Goal: Transaction & Acquisition: Book appointment/travel/reservation

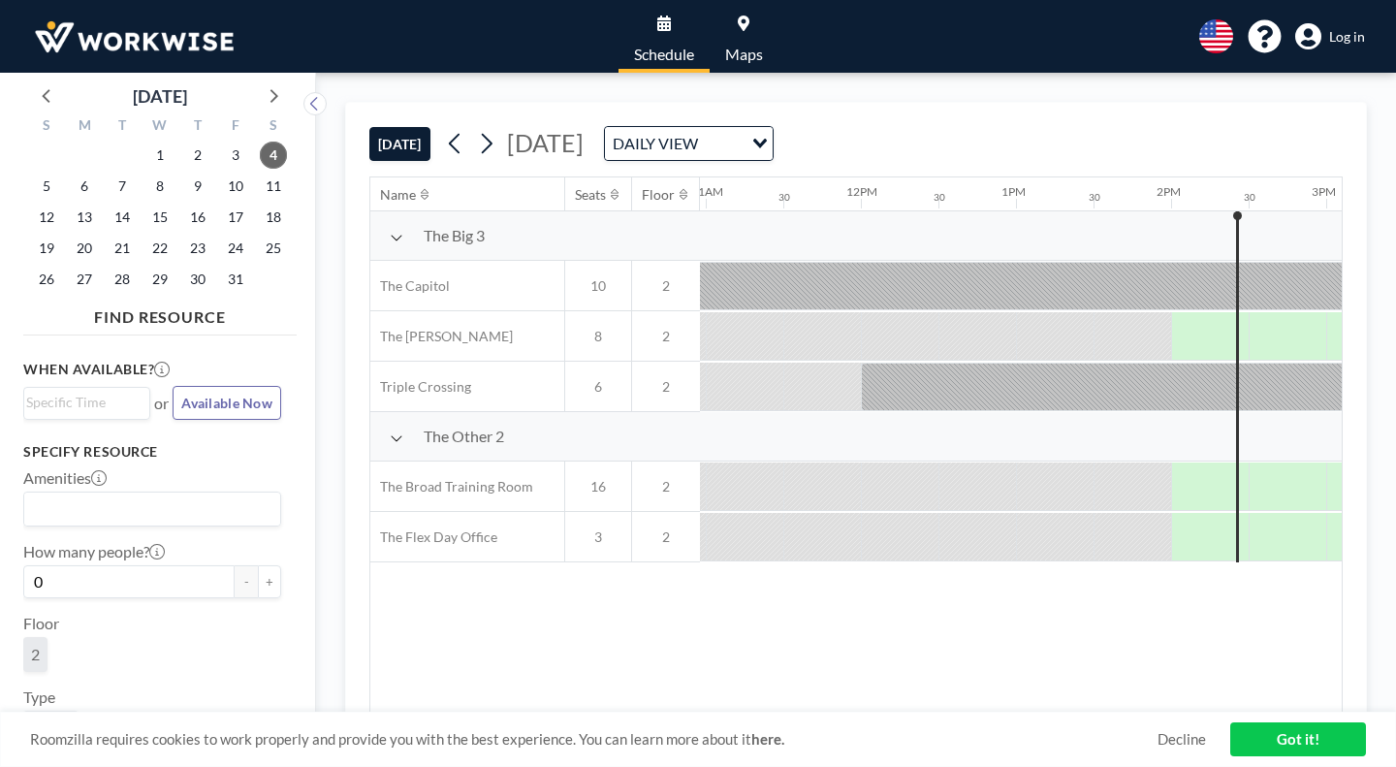
scroll to position [0, 1701]
click at [772, 127] on div "Loading..." at bounding box center [761, 141] width 22 height 29
click at [722, 176] on li "WEEKLY VIEW" at bounding box center [725, 178] width 153 height 28
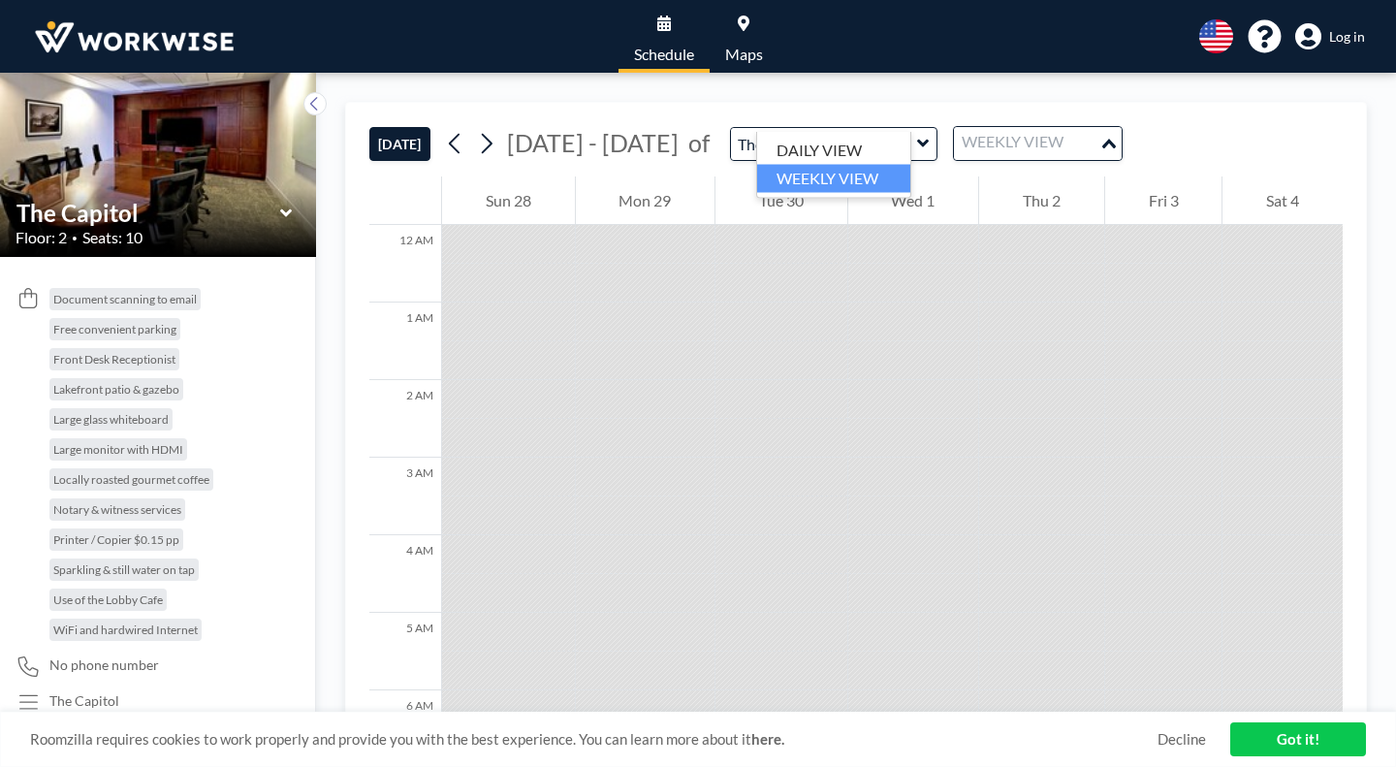
click at [956, 131] on input "Search for option" at bounding box center [1027, 143] width 142 height 25
click at [834, 142] on li "DAILY VIEW" at bounding box center [833, 151] width 153 height 28
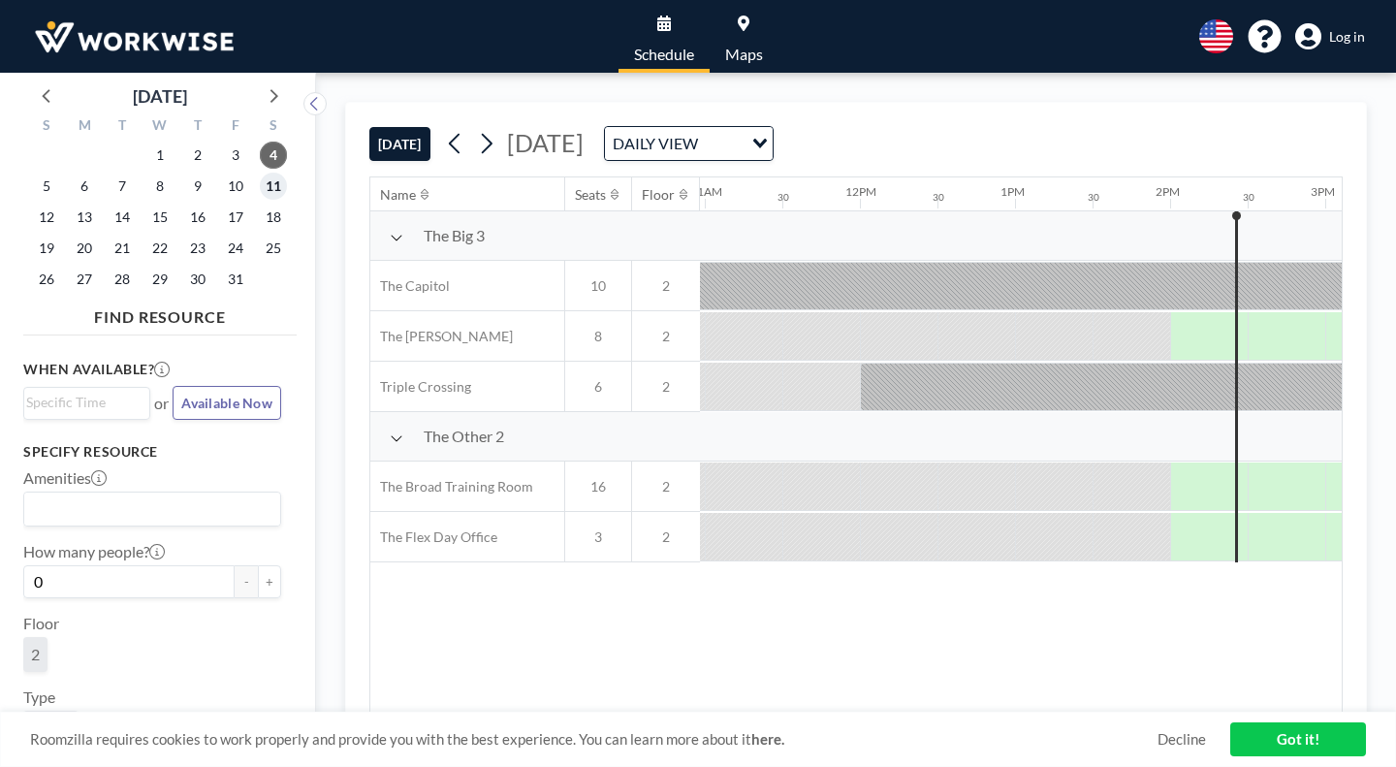
click at [260, 173] on span "11" at bounding box center [273, 186] width 27 height 27
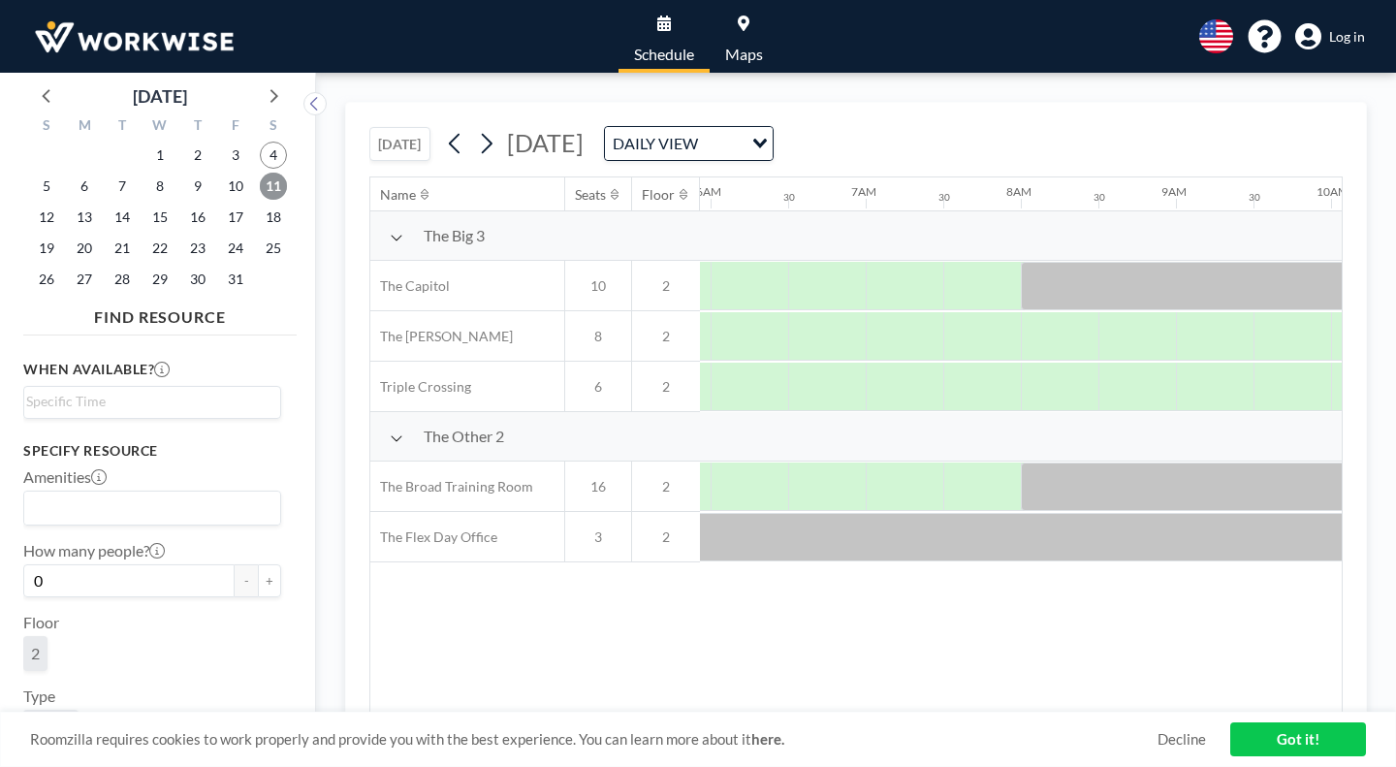
scroll to position [0, 945]
click at [260, 204] on span "18" at bounding box center [273, 217] width 27 height 27
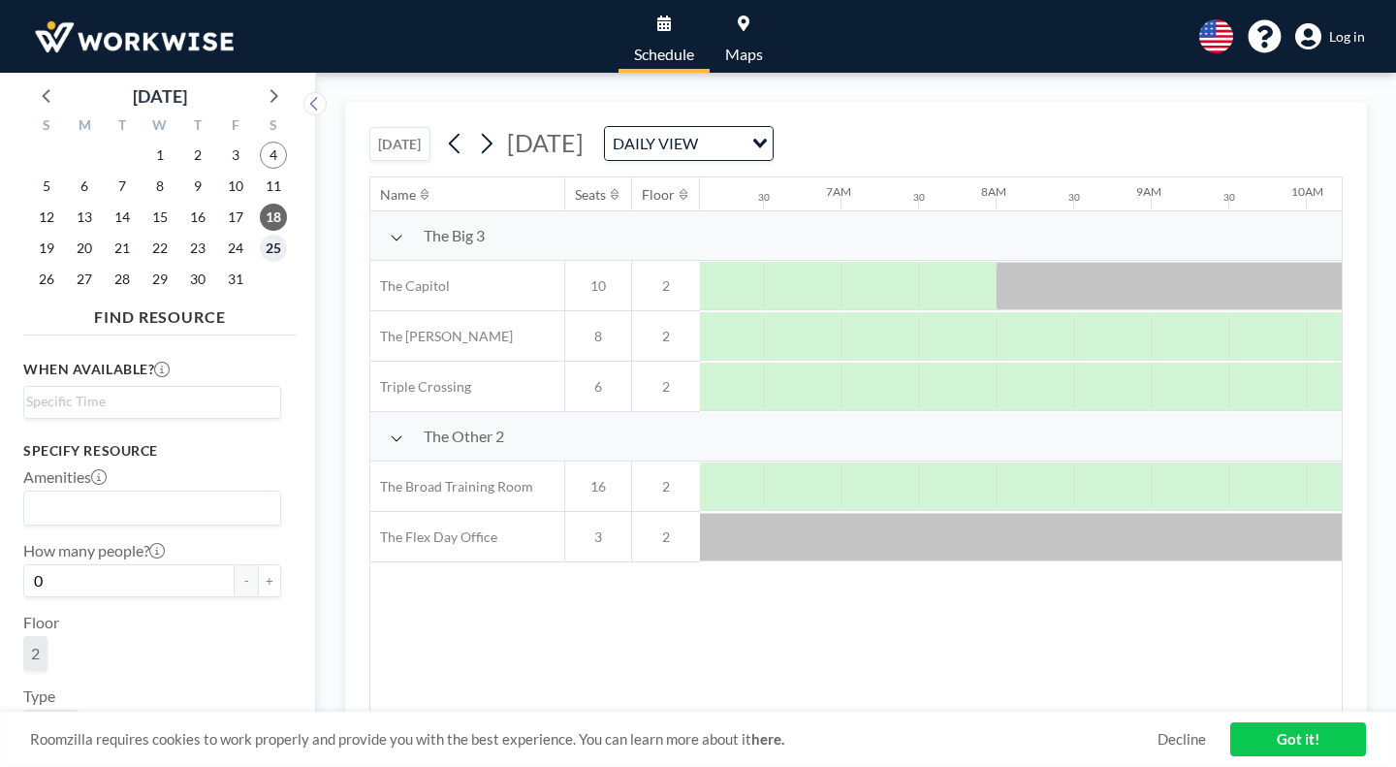
click at [260, 235] on span "25" at bounding box center [273, 248] width 27 height 27
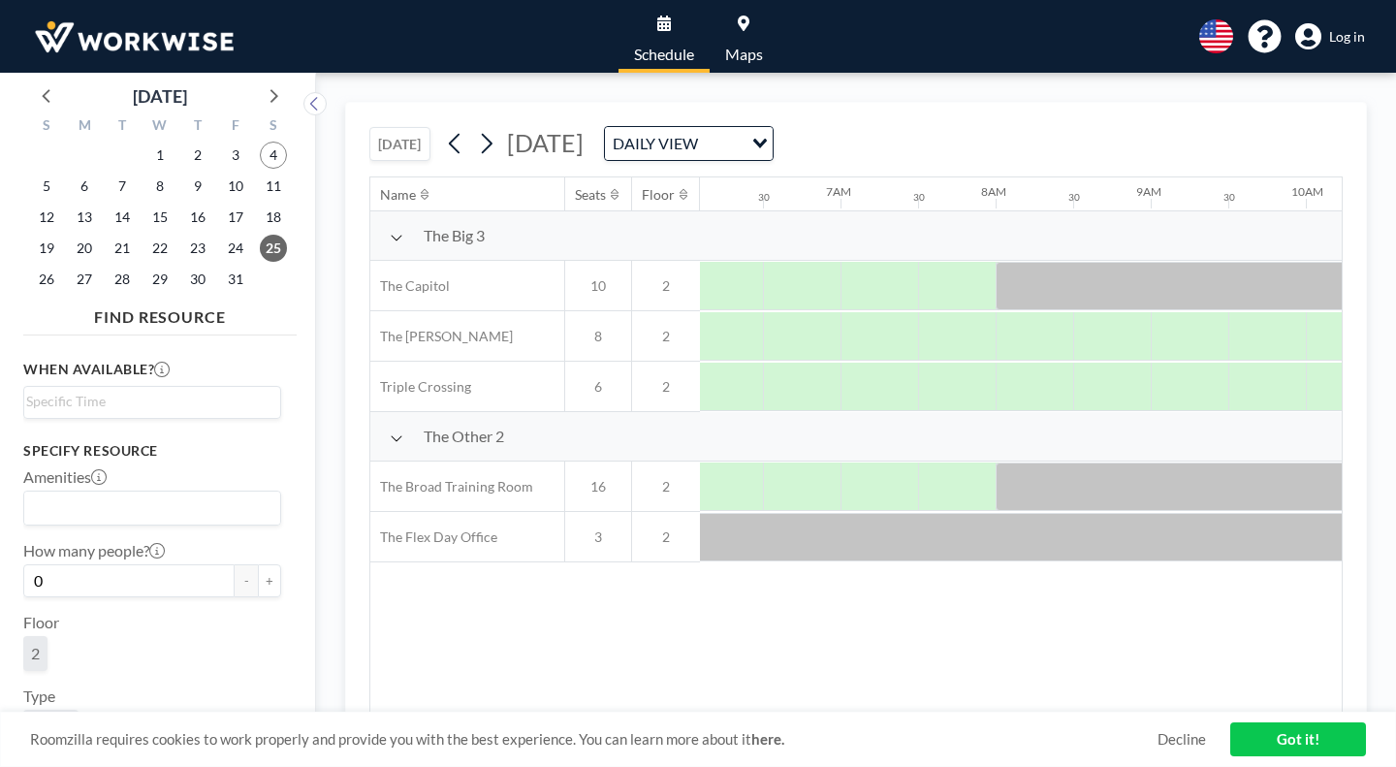
click at [1267, 732] on link "Got it!" at bounding box center [1298, 739] width 136 height 34
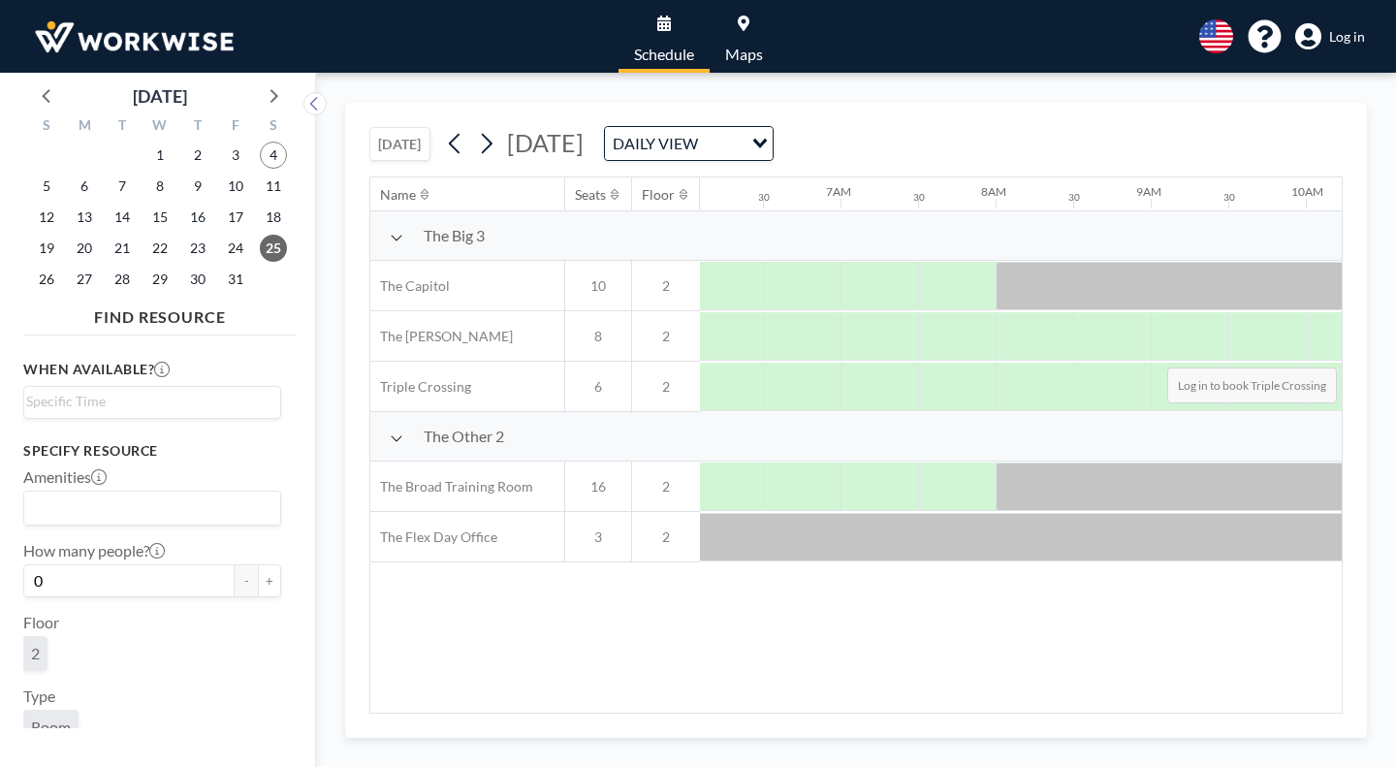
click at [1357, 33] on span "Log in" at bounding box center [1347, 36] width 36 height 17
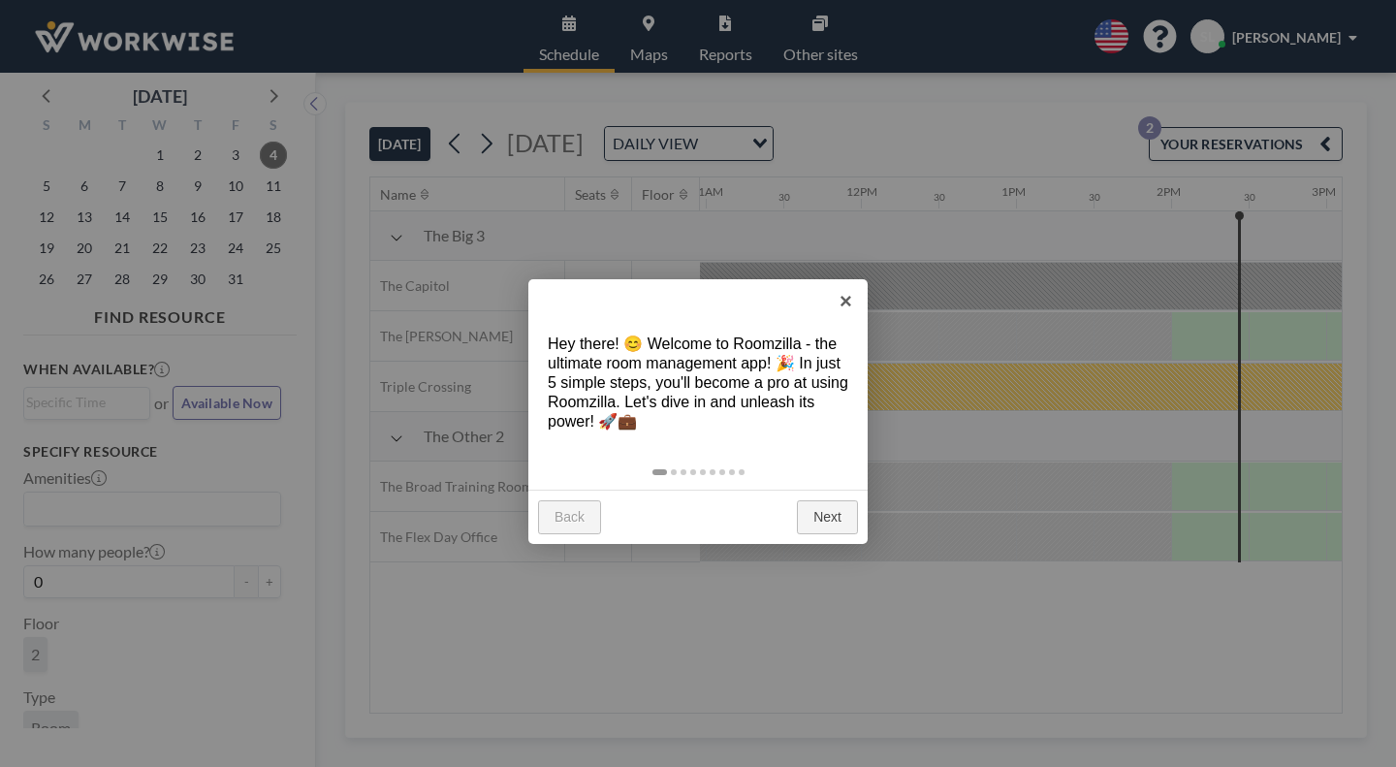
scroll to position [0, 1701]
click at [853, 500] on link "Next" at bounding box center [827, 517] width 61 height 35
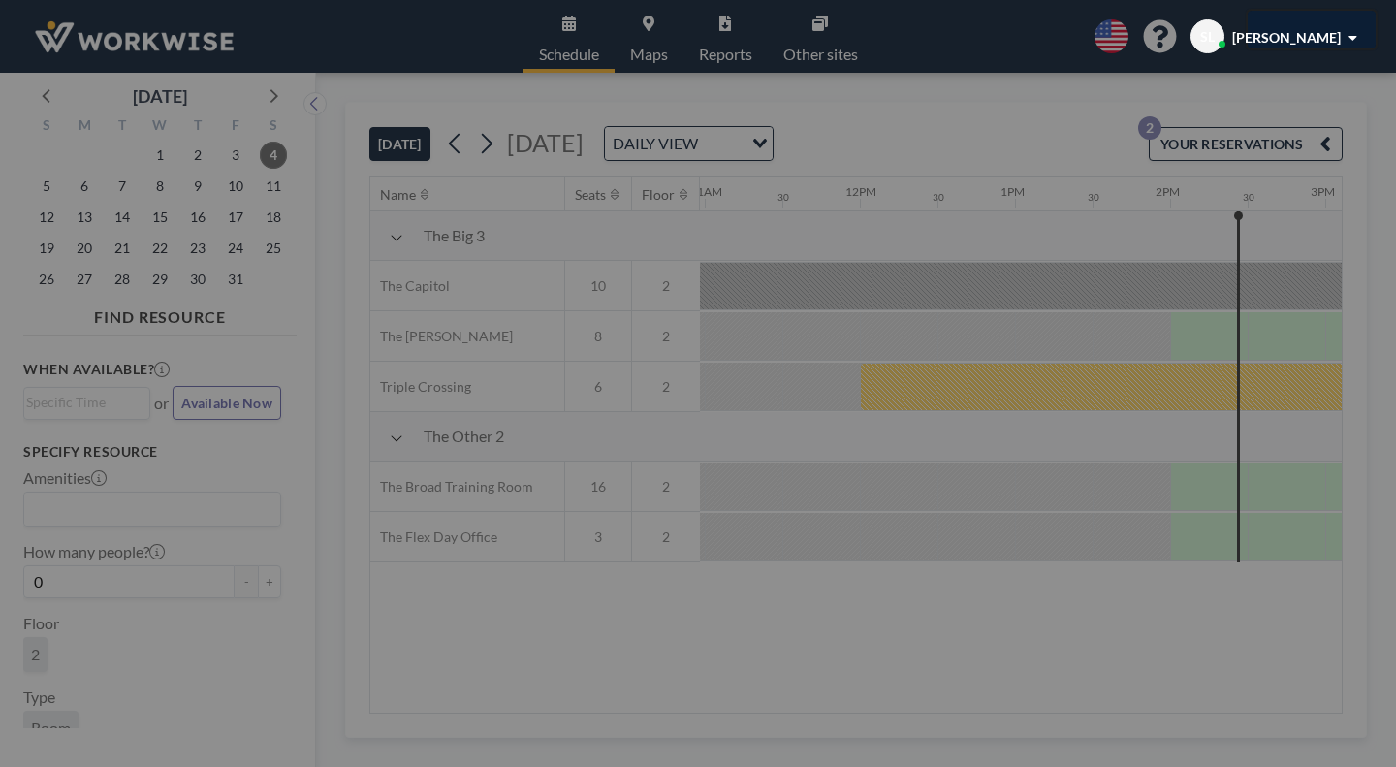
click at [853, 472] on div at bounding box center [698, 383] width 1396 height 767
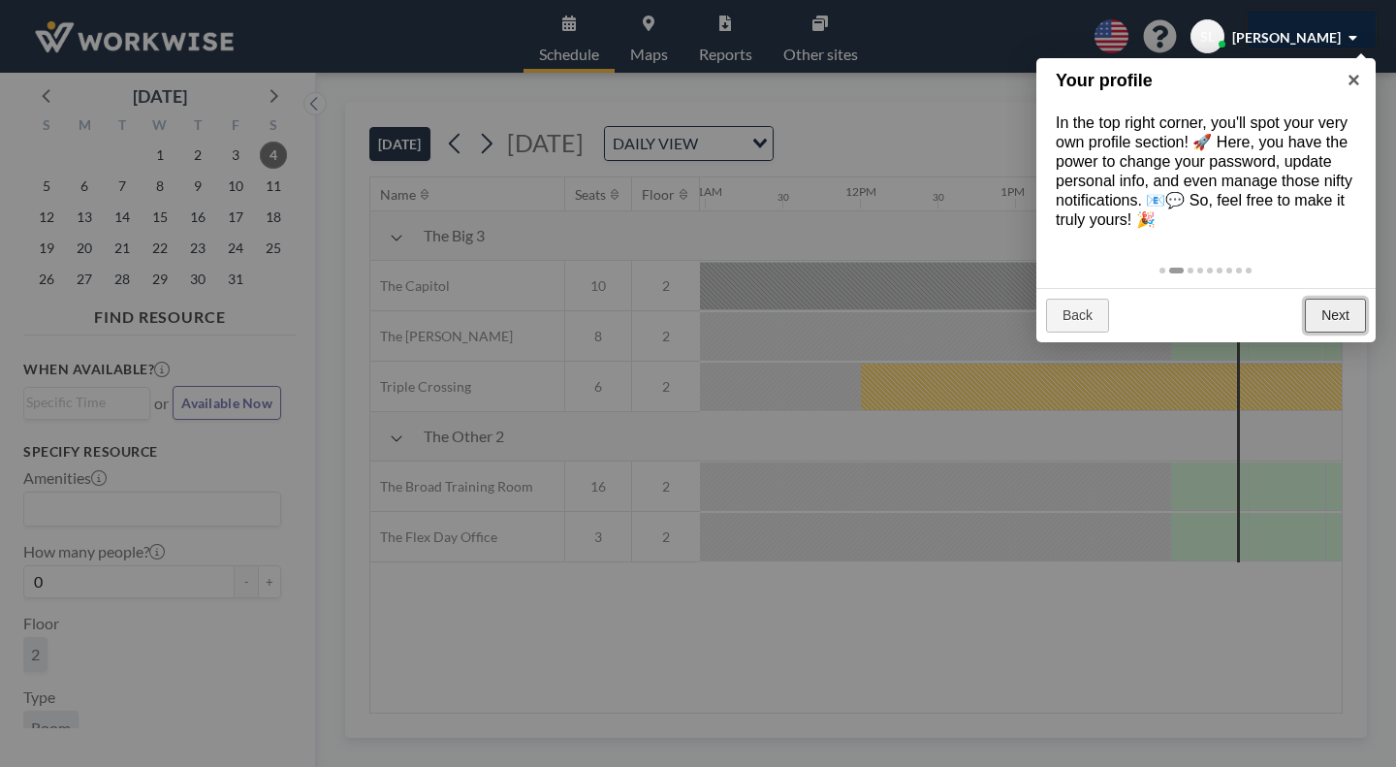
click at [1334, 299] on link "Next" at bounding box center [1335, 316] width 61 height 35
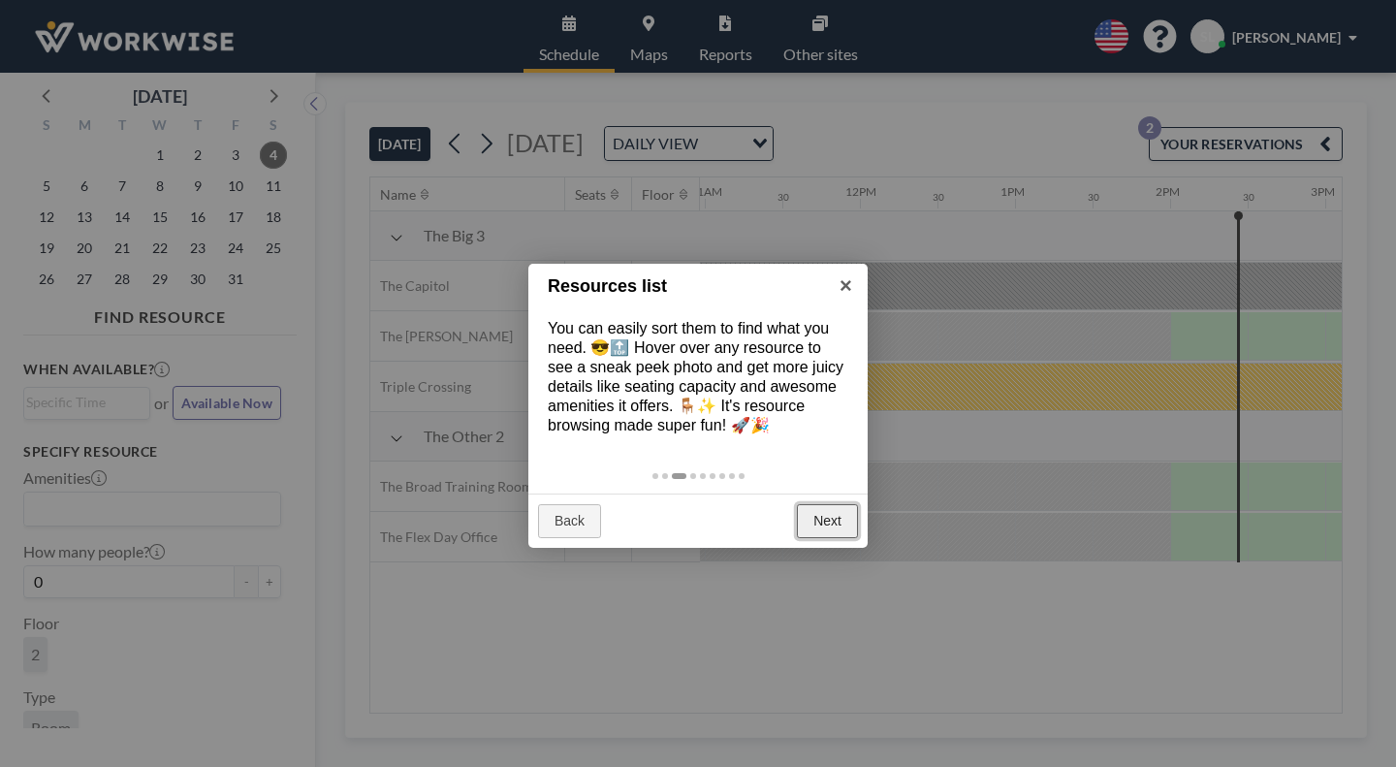
click at [819, 504] on link "Next" at bounding box center [827, 521] width 61 height 35
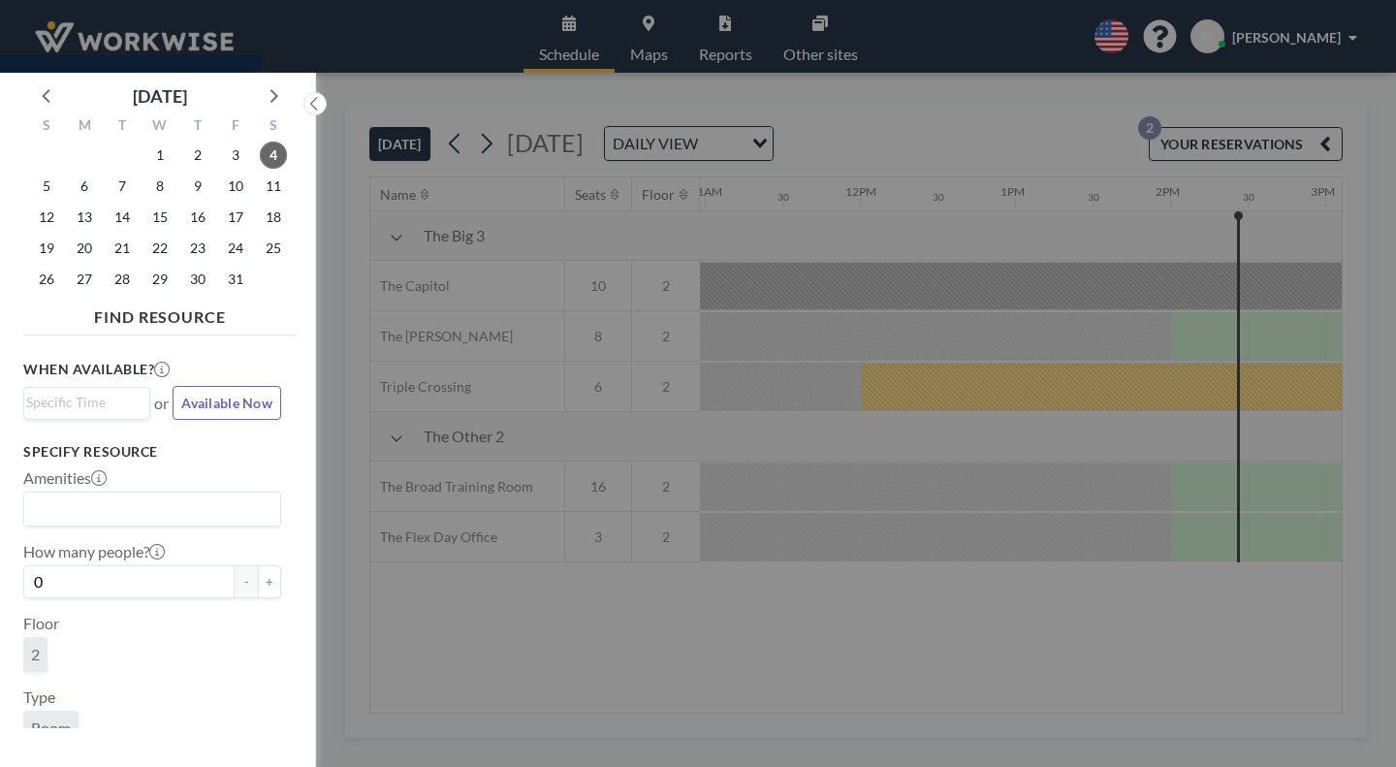
scroll to position [5, 0]
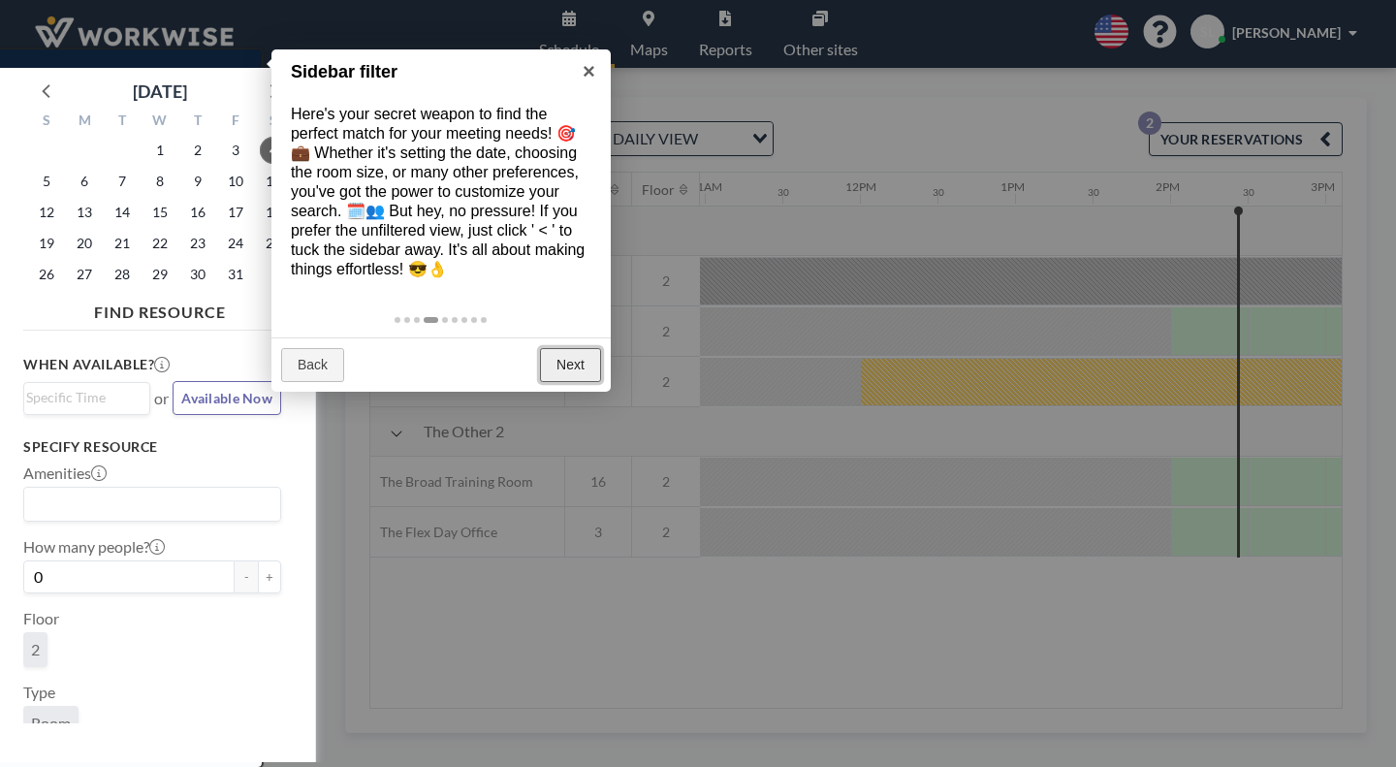
click at [570, 348] on link "Next" at bounding box center [570, 365] width 61 height 35
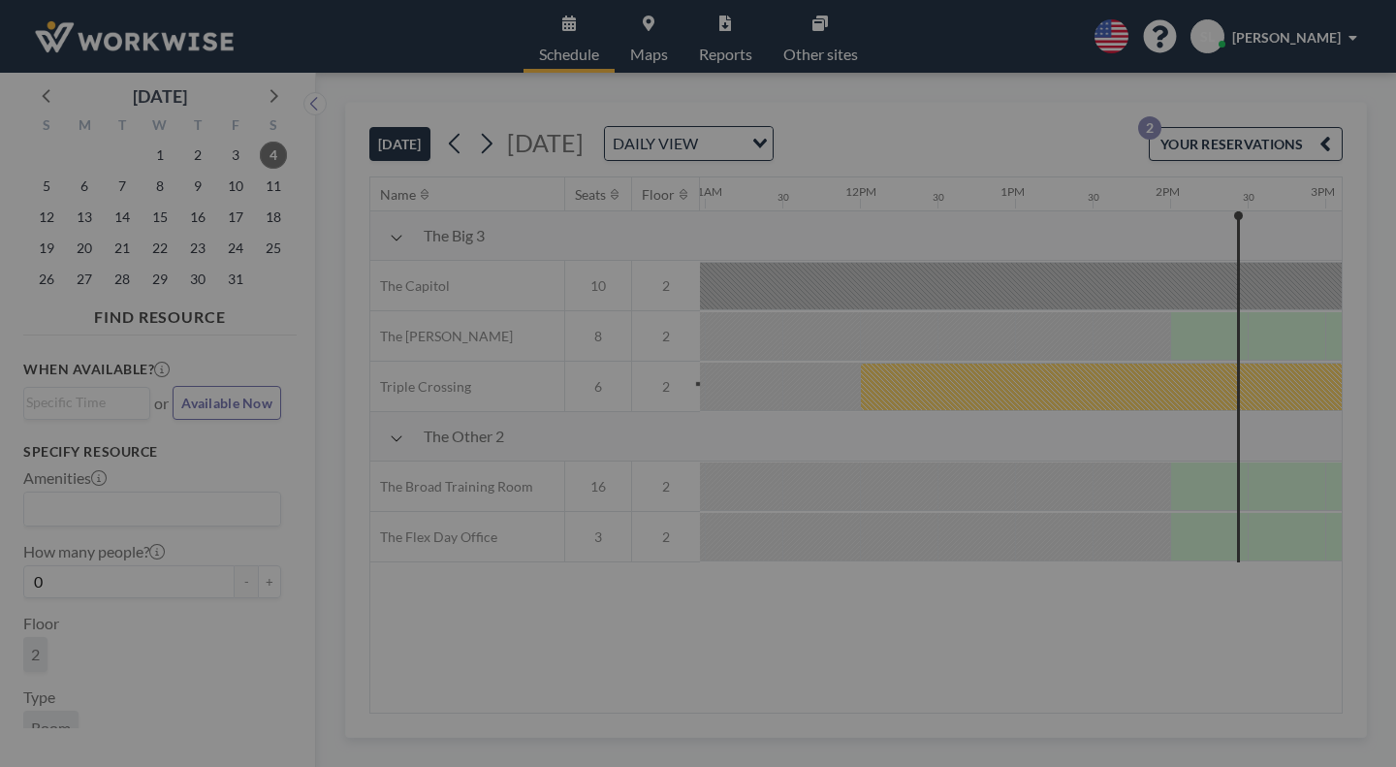
scroll to position [0, 0]
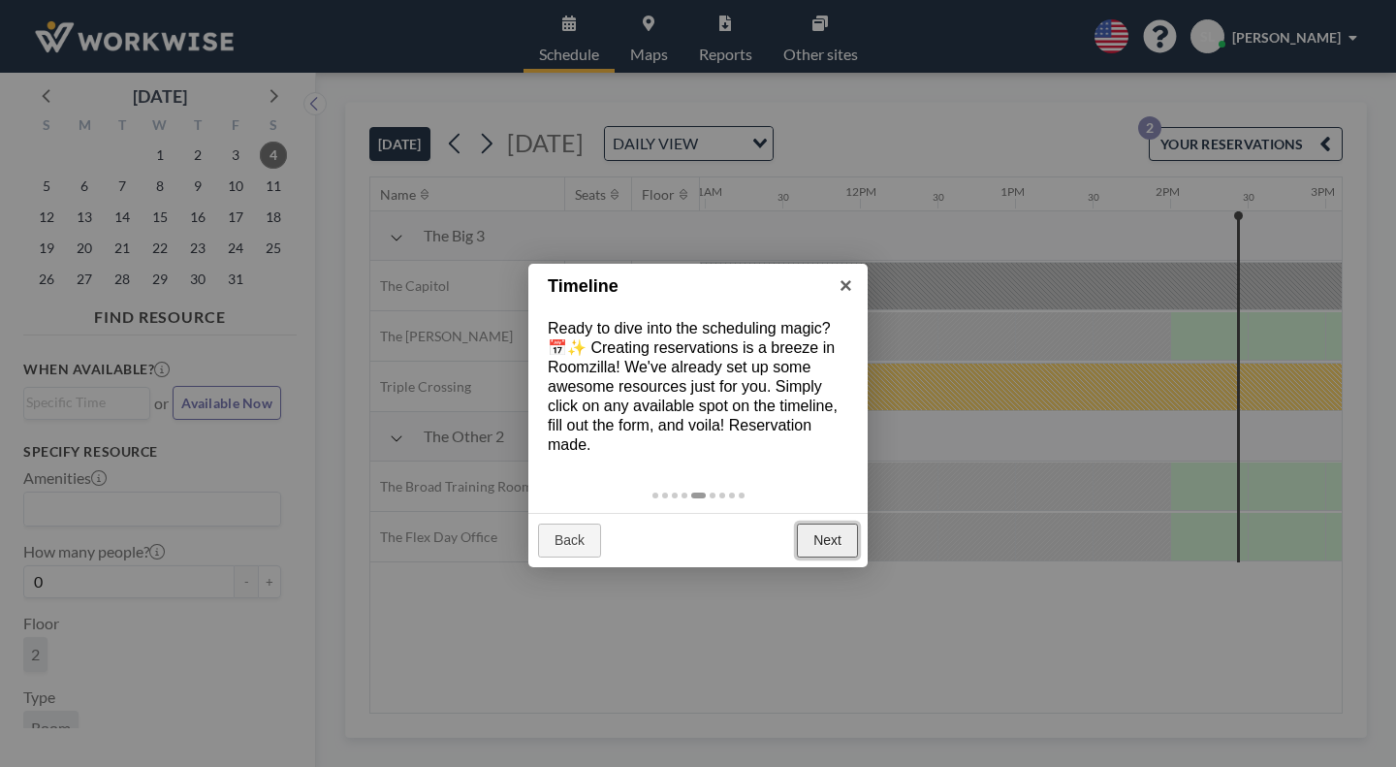
click at [833, 523] on link "Next" at bounding box center [827, 540] width 61 height 35
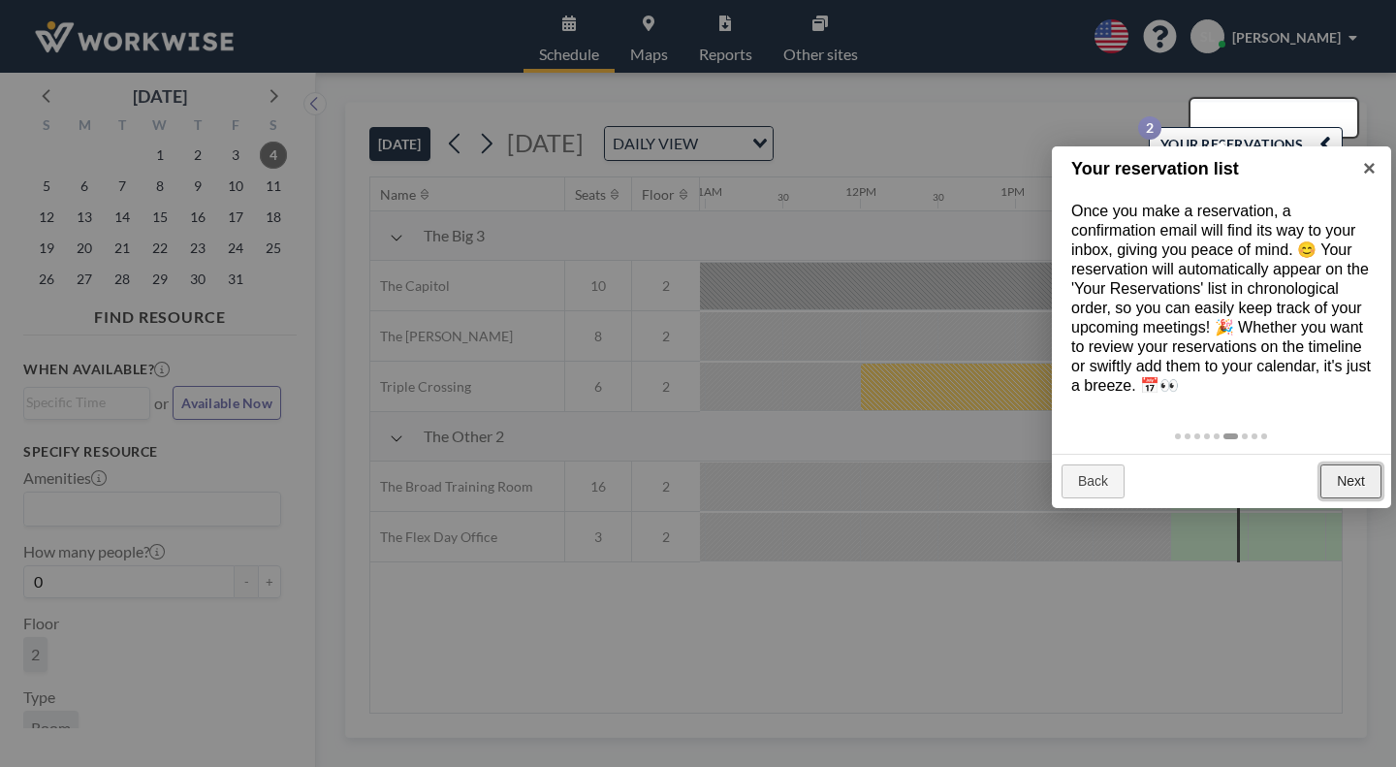
click at [1357, 464] on link "Next" at bounding box center [1350, 481] width 61 height 35
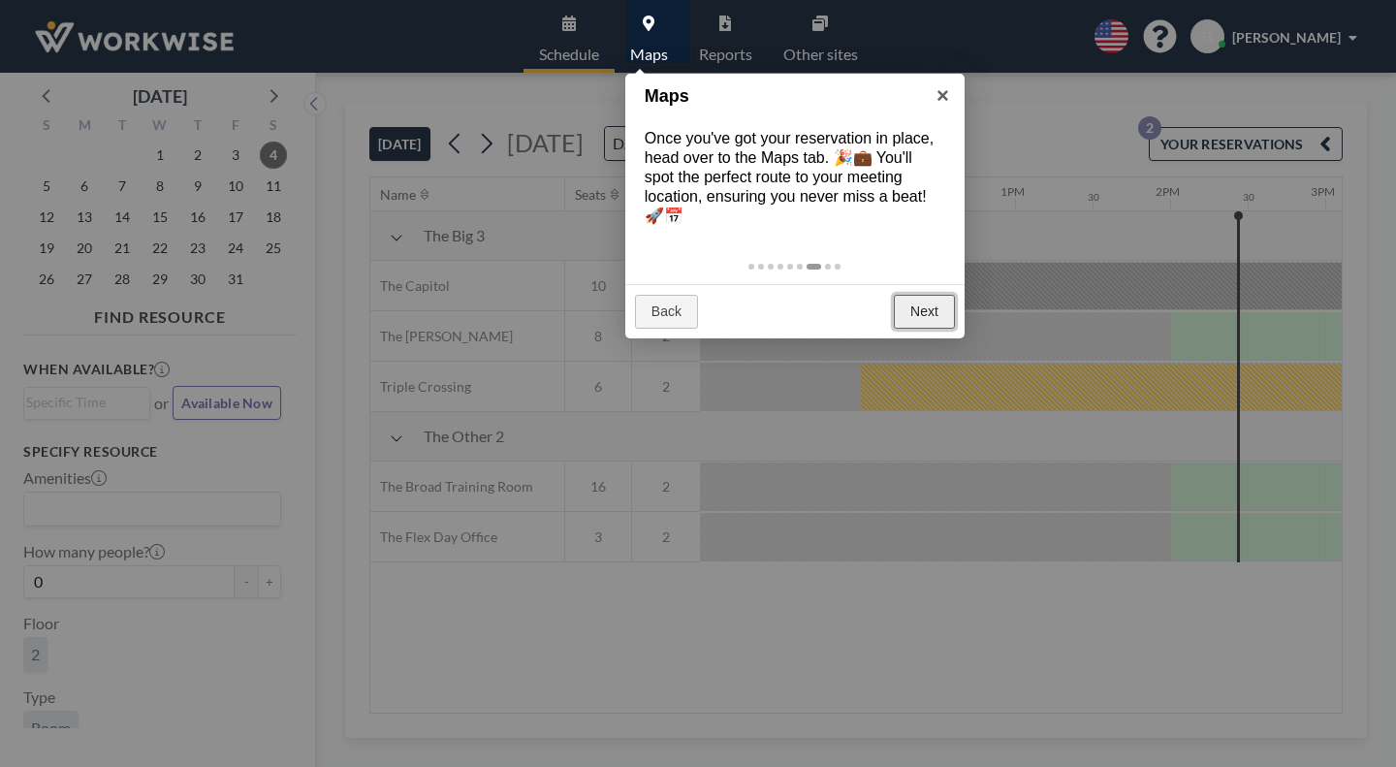
click at [925, 295] on link "Next" at bounding box center [924, 312] width 61 height 35
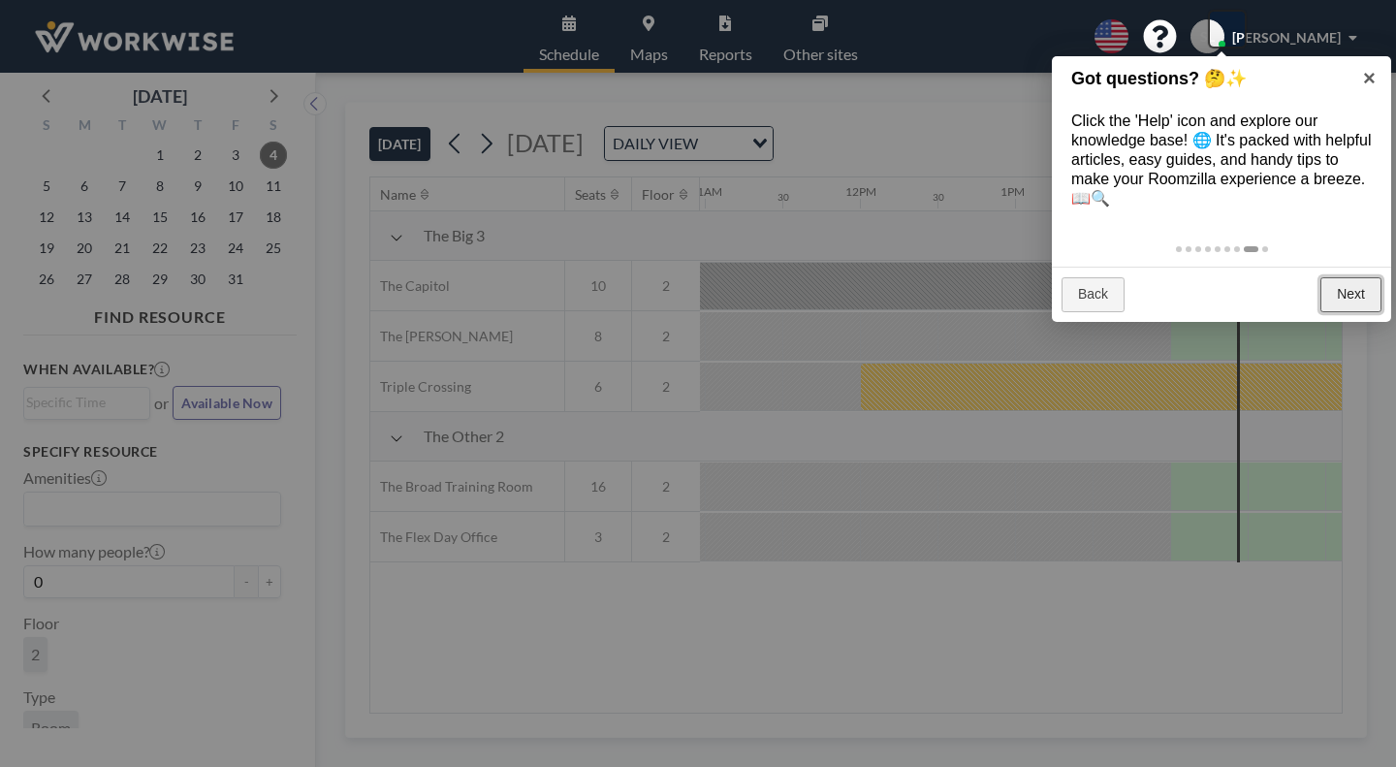
click at [1337, 277] on link "Next" at bounding box center [1350, 294] width 61 height 35
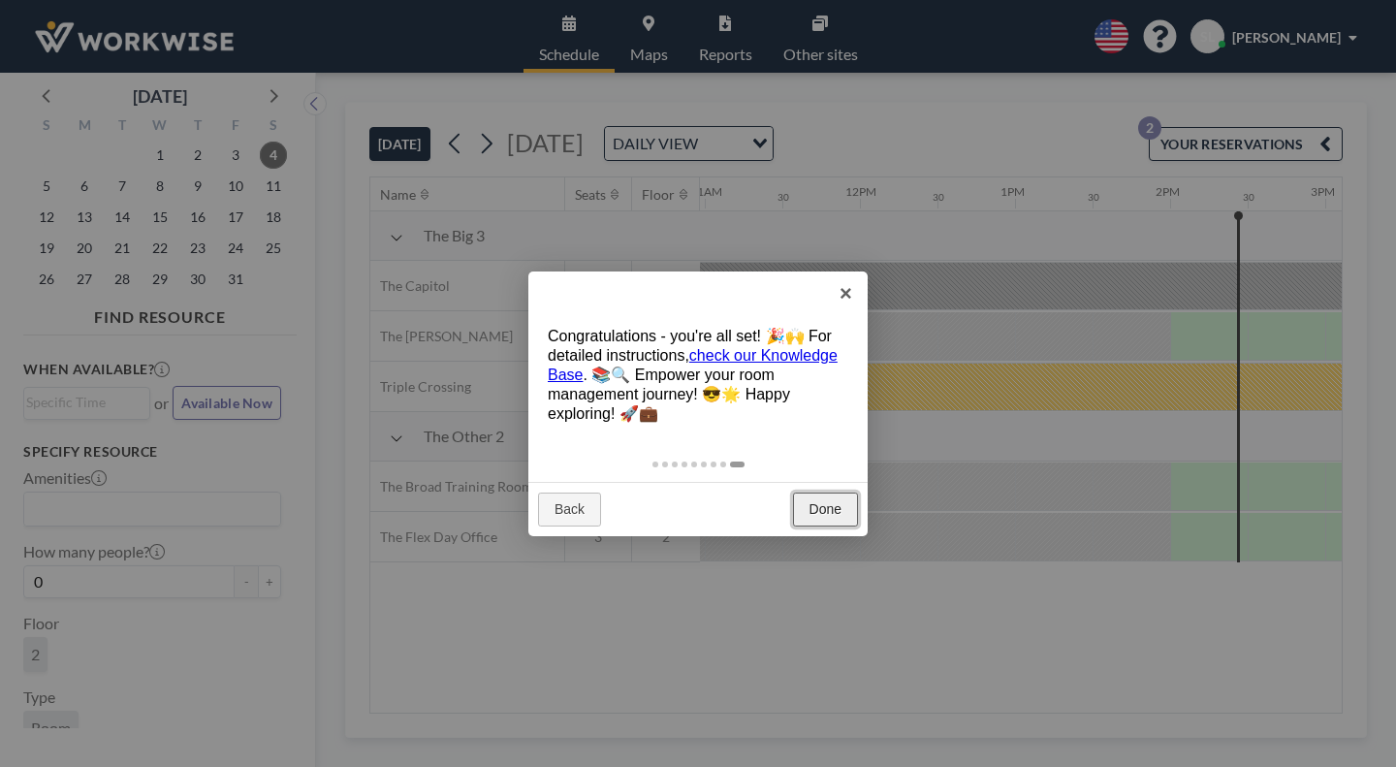
click at [826, 492] on link "Done" at bounding box center [825, 509] width 65 height 35
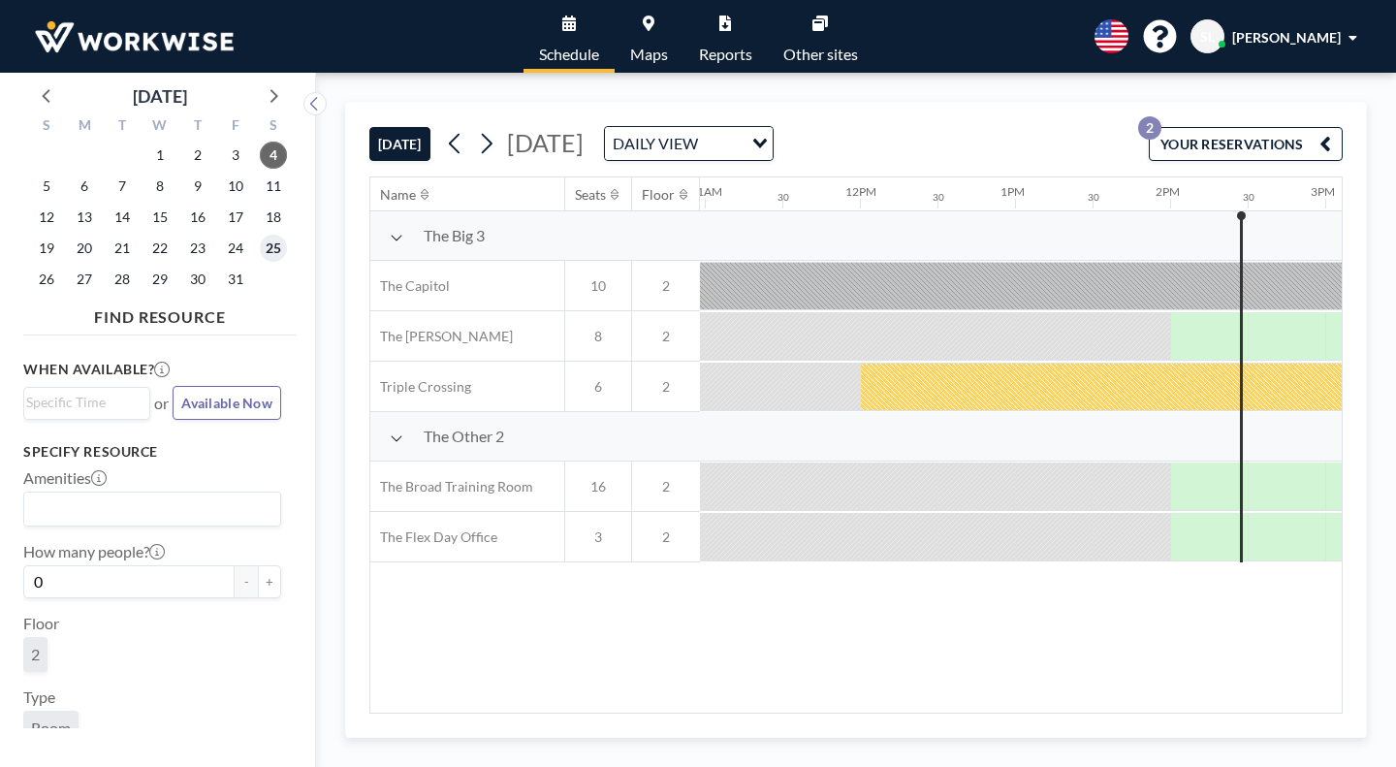
click at [260, 235] on span "25" at bounding box center [273, 248] width 27 height 27
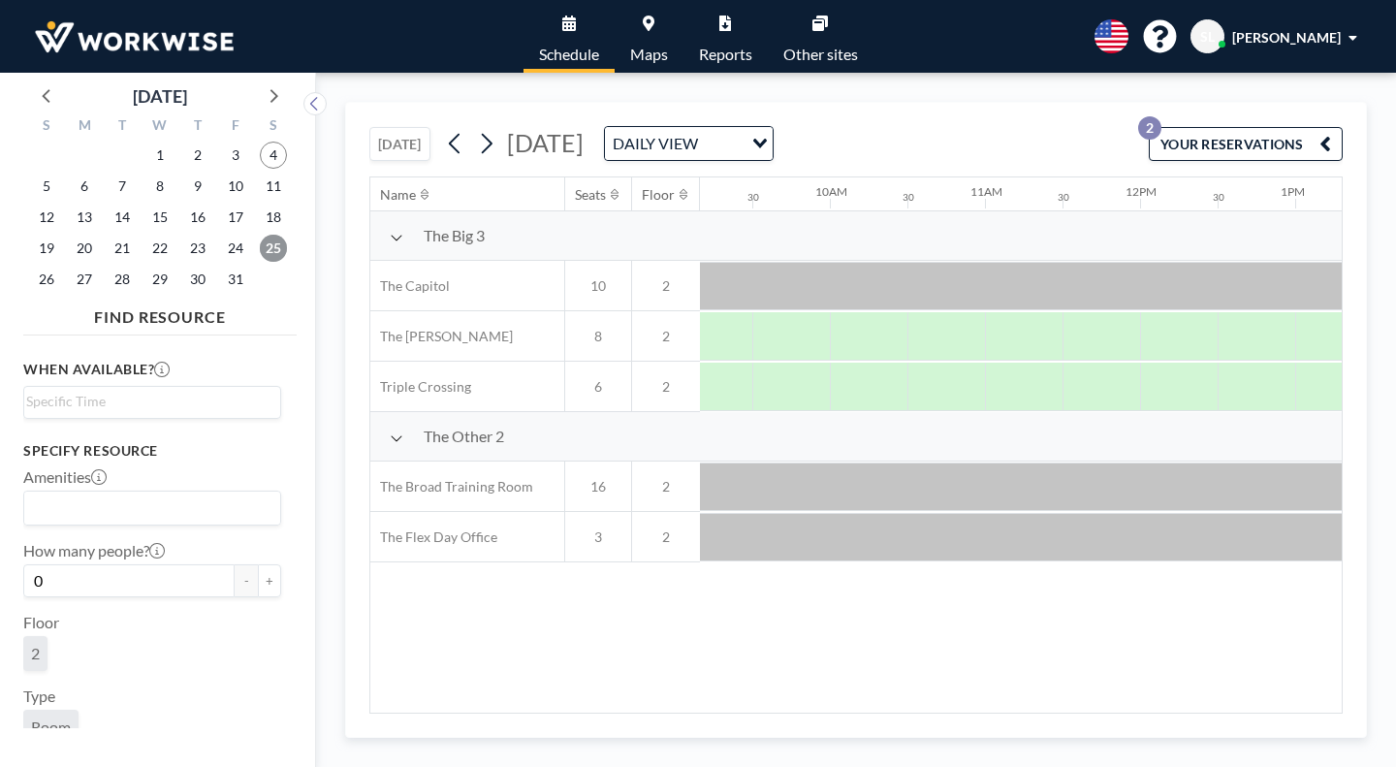
scroll to position [0, 1432]
click at [1269, 127] on button "YOUR RESERVATIONS 2" at bounding box center [1246, 144] width 194 height 34
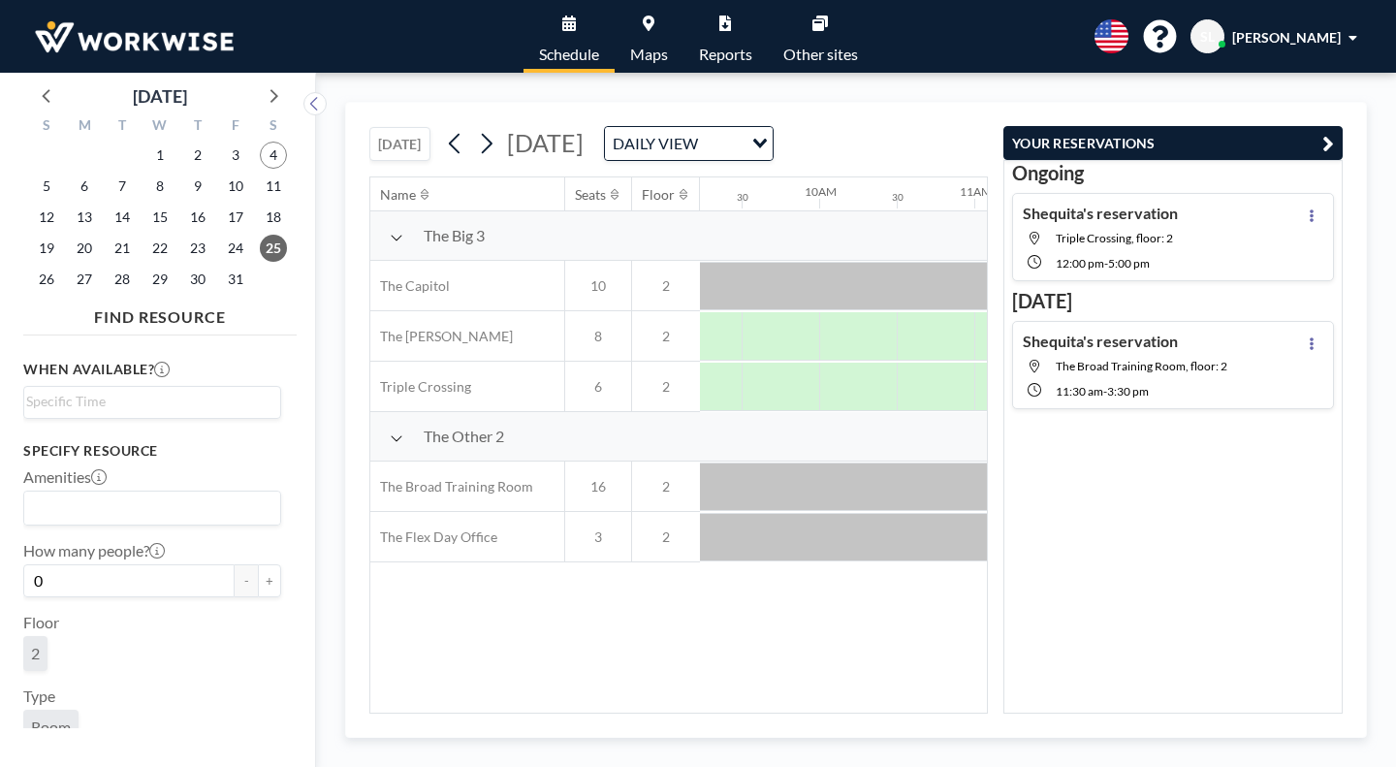
click at [986, 103] on div "TODAY Saturday, October 25, 2025 DAILY VIEW Loading..." at bounding box center [678, 140] width 618 height 74
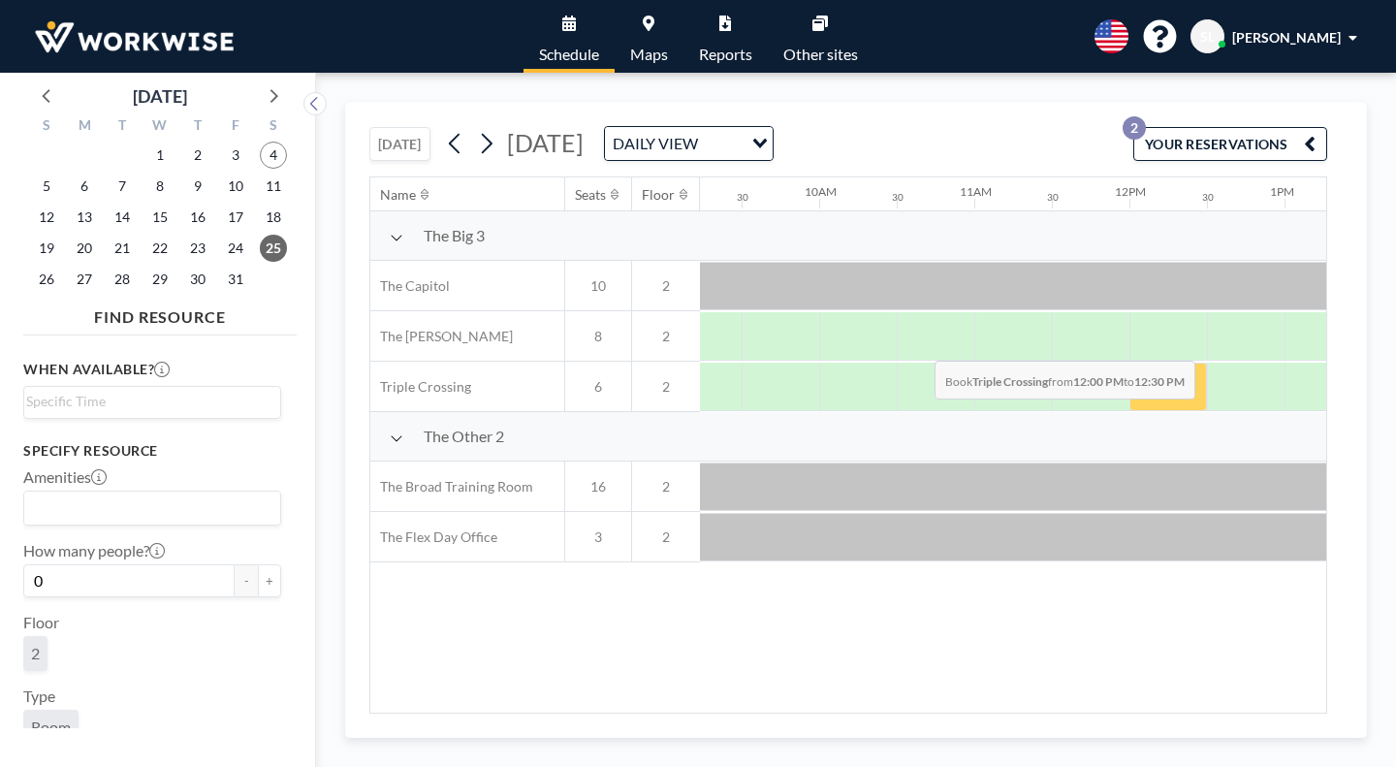
click at [1129, 362] on div at bounding box center [1168, 386] width 78 height 48
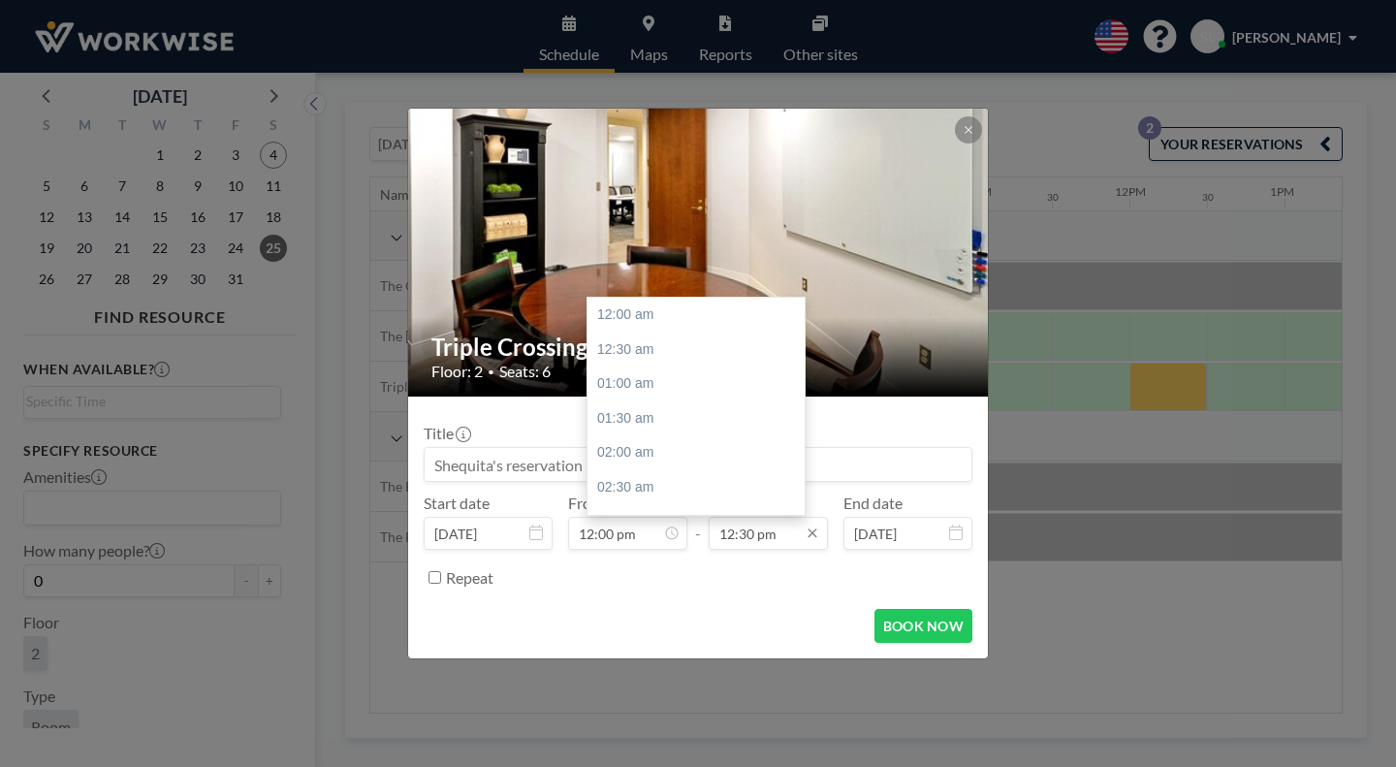
scroll to position [773, 0]
click at [630, 490] on div "02:00 pm" at bounding box center [700, 507] width 227 height 35
type input "02:00 pm"
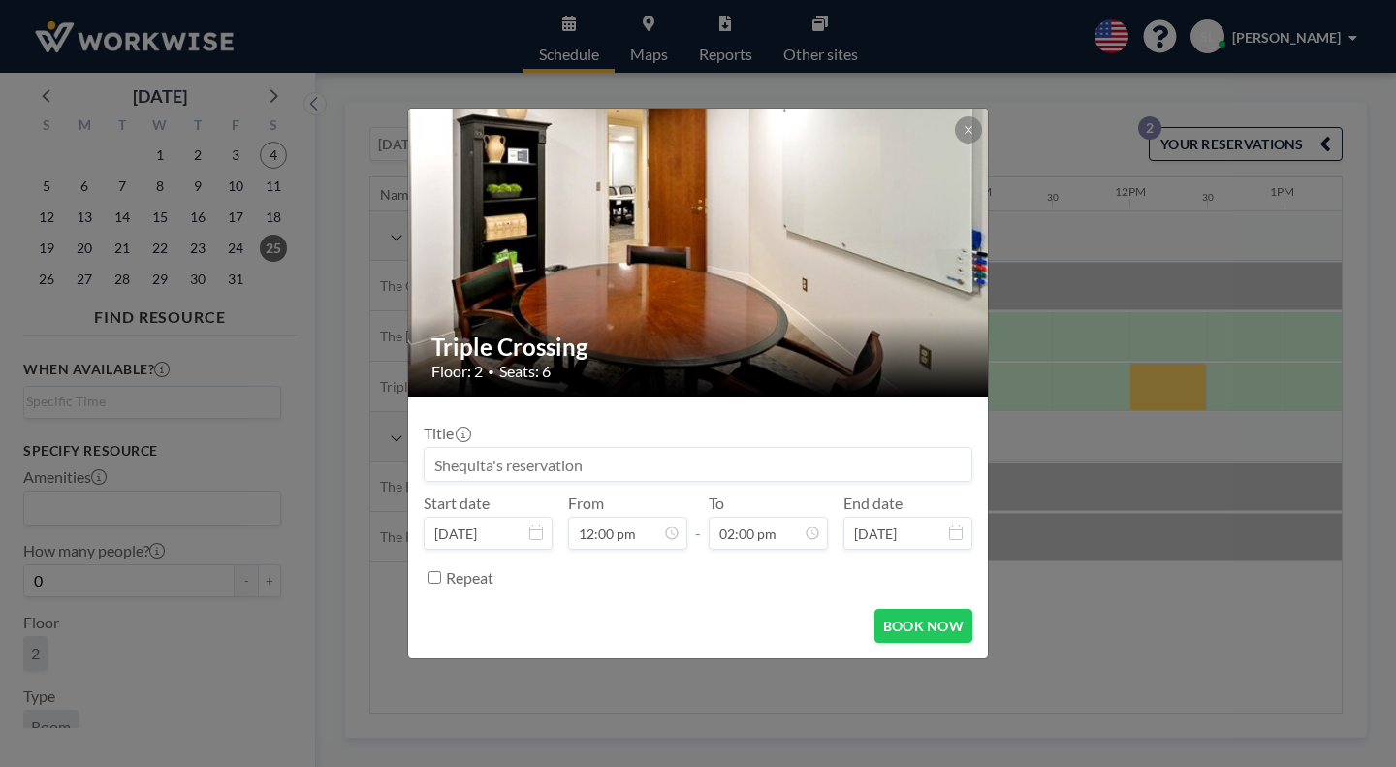
scroll to position [866, 0]
click at [896, 609] on button "BOOK NOW" at bounding box center [923, 626] width 98 height 34
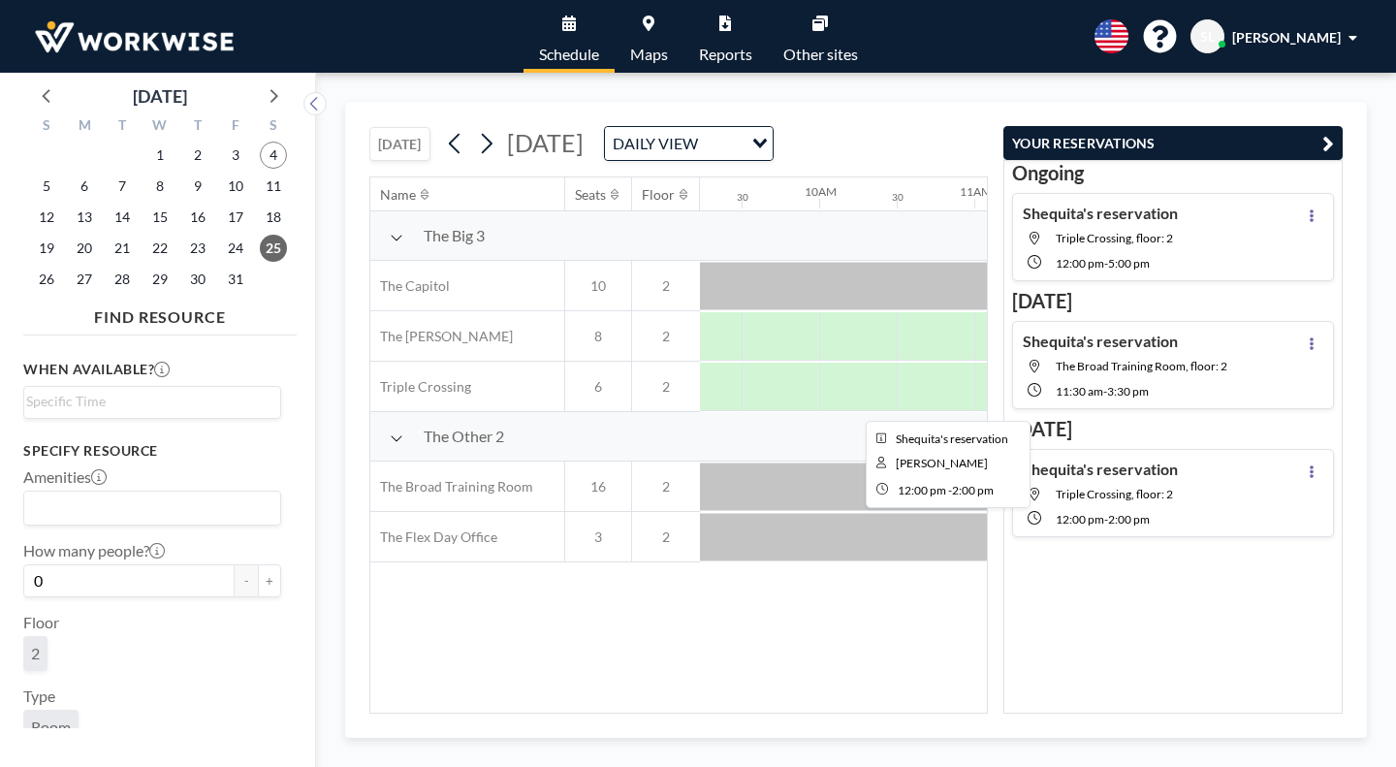
click at [1129, 362] on div at bounding box center [1284, 386] width 310 height 48
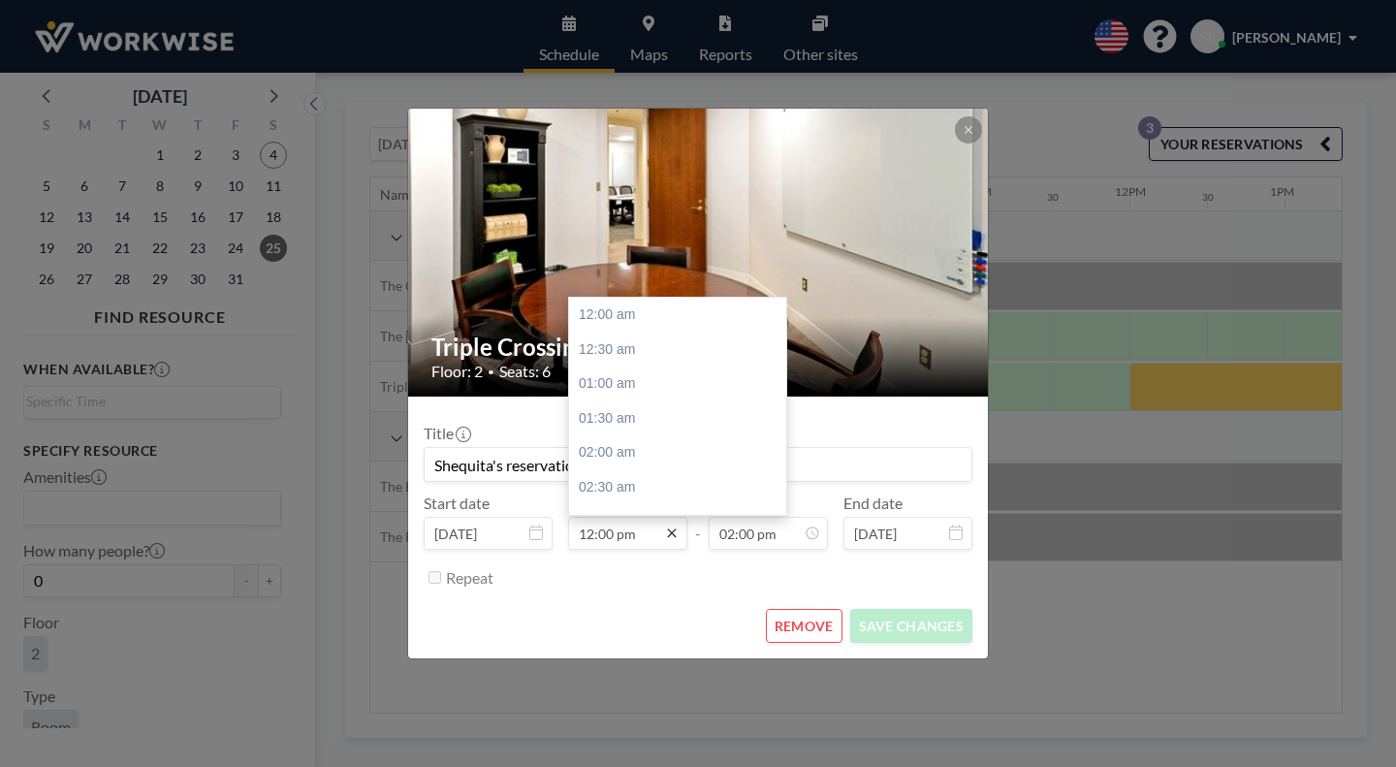
scroll to position [742, 0]
click at [675, 525] on icon at bounding box center [672, 533] width 16 height 16
click at [673, 525] on icon at bounding box center [672, 533] width 16 height 16
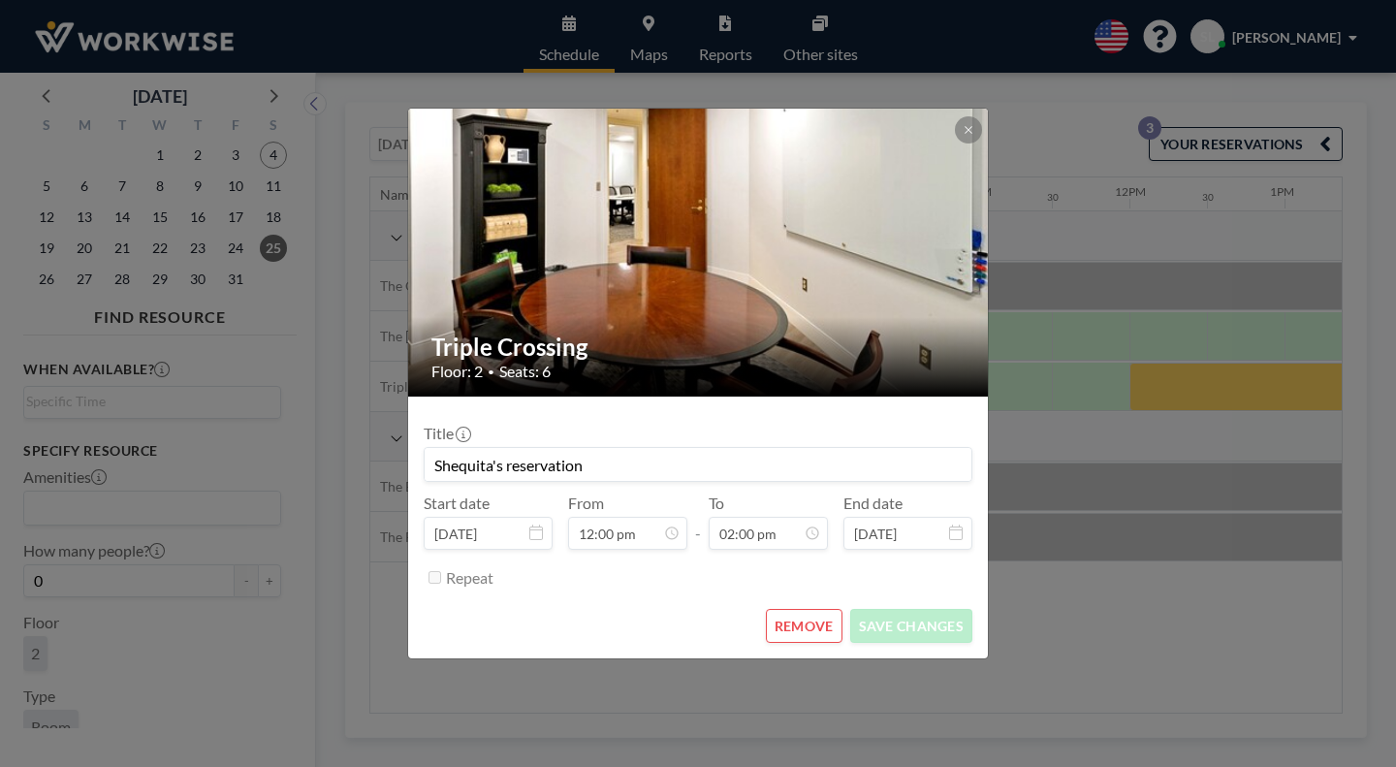
click at [806, 609] on button "REMOVE" at bounding box center [804, 626] width 77 height 34
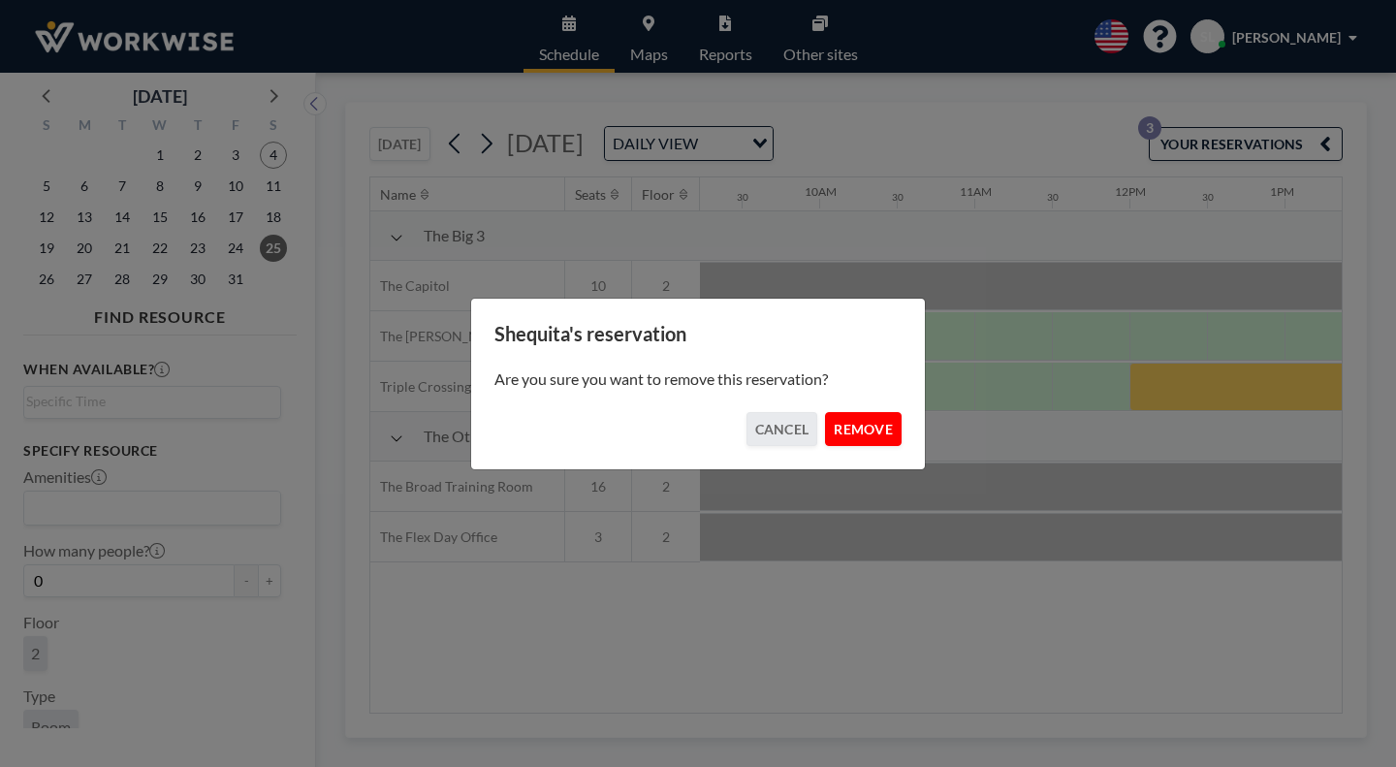
click at [828, 419] on button "REMOVE" at bounding box center [863, 429] width 77 height 34
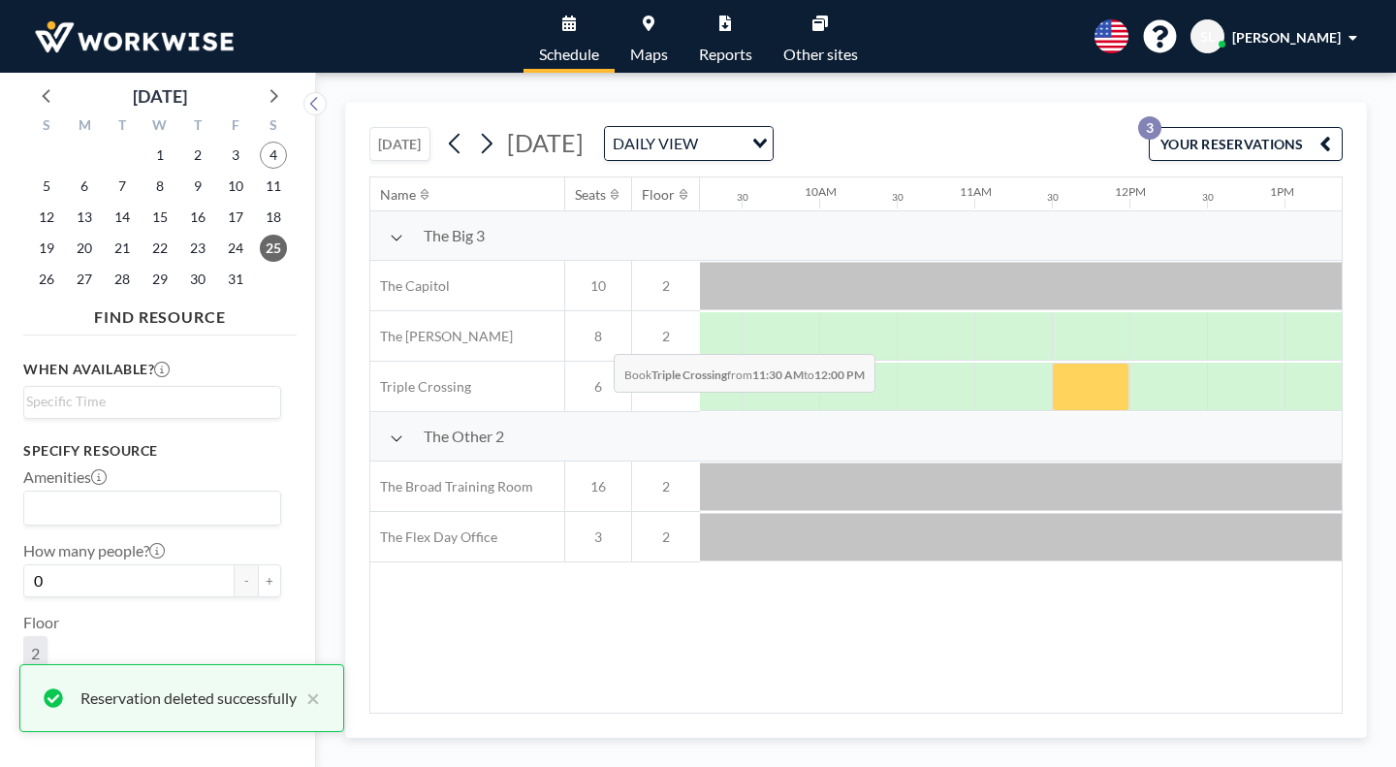
click at [1052, 362] on div at bounding box center [1091, 386] width 78 height 48
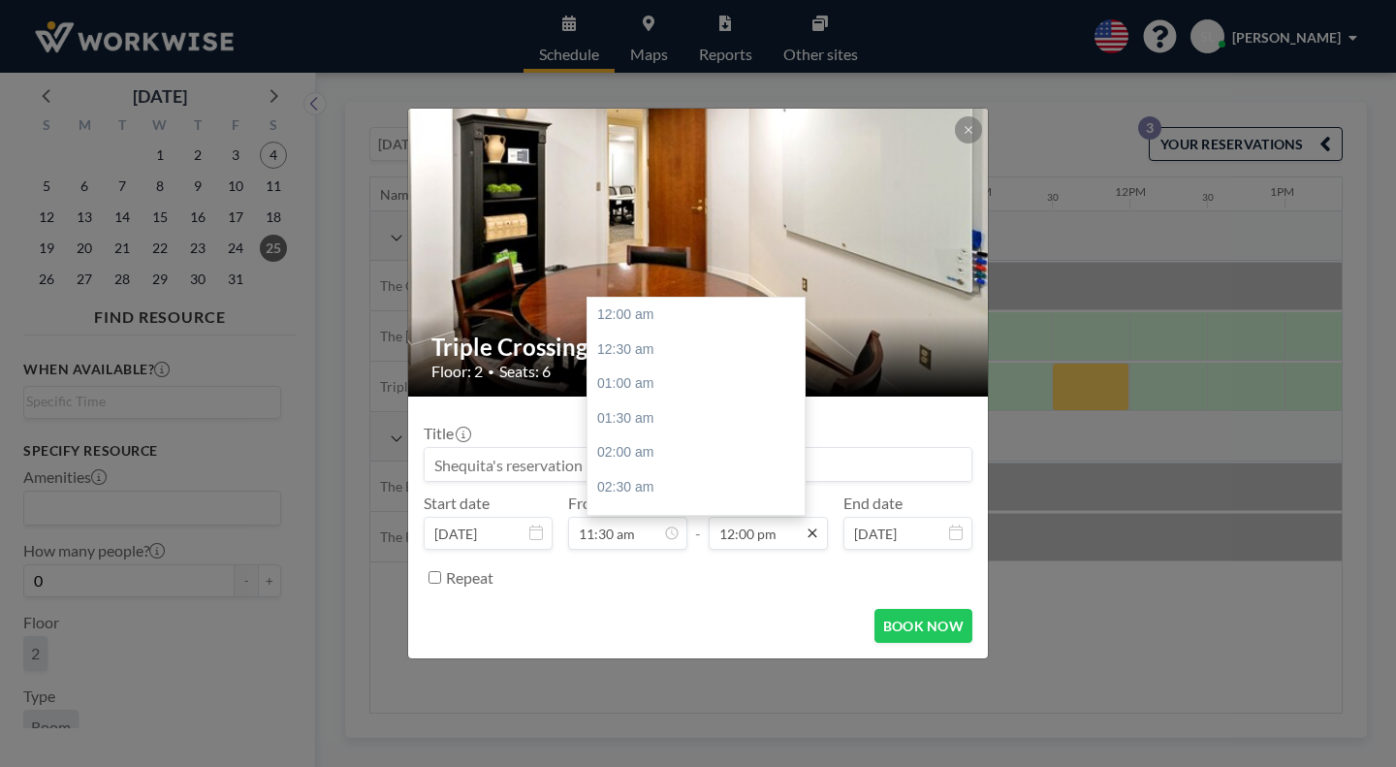
scroll to position [742, 0]
click at [645, 521] on div "02:00 pm" at bounding box center [700, 538] width 227 height 35
type input "02:00 pm"
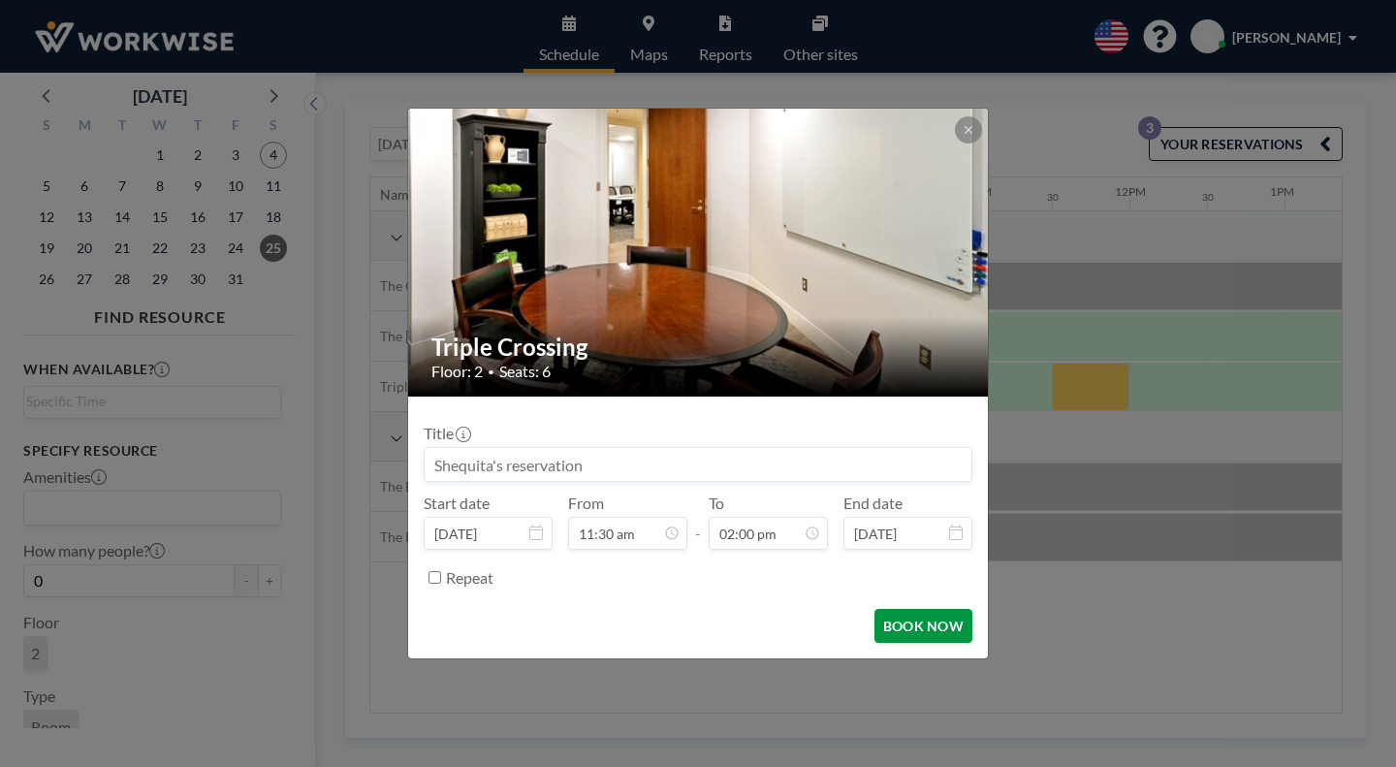
click at [895, 609] on button "BOOK NOW" at bounding box center [923, 626] width 98 height 34
